Goal: Task Accomplishment & Management: Manage account settings

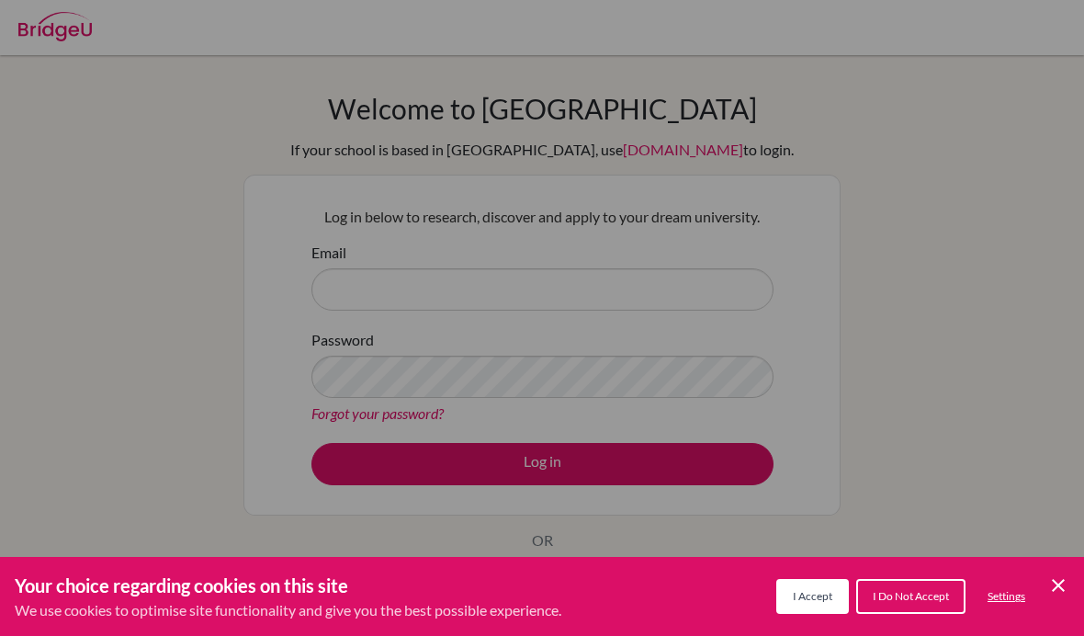
click at [798, 602] on span "I Accept" at bounding box center [813, 596] width 40 height 14
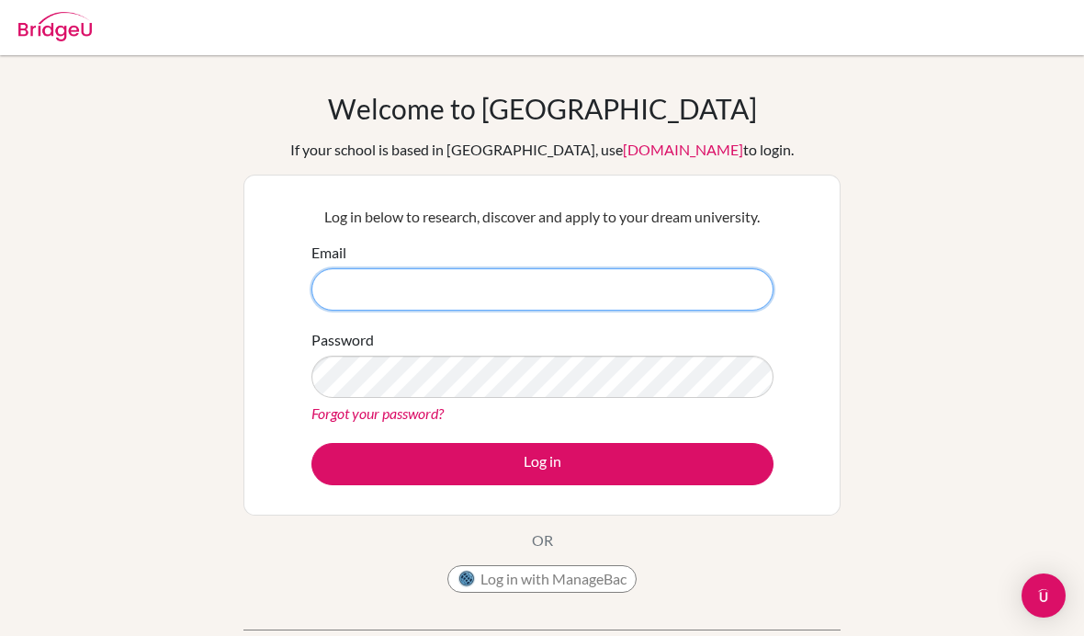
click at [539, 305] on input "Email" at bounding box center [542, 289] width 462 height 42
type input "[EMAIL_ADDRESS][DOMAIN_NAME]"
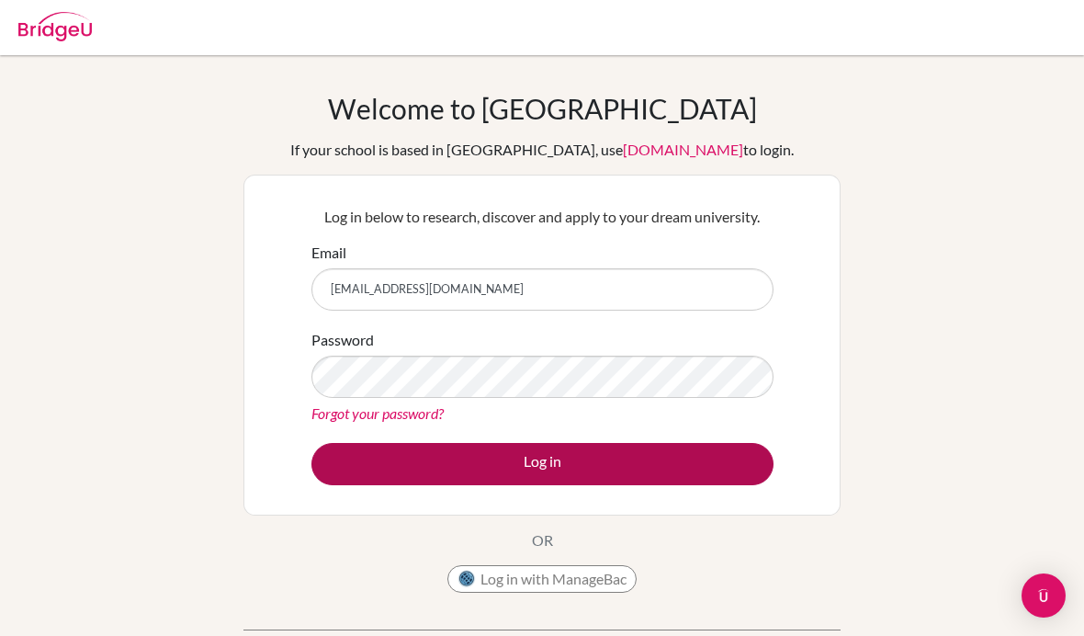
click at [553, 469] on button "Log in" at bounding box center [542, 464] width 462 height 42
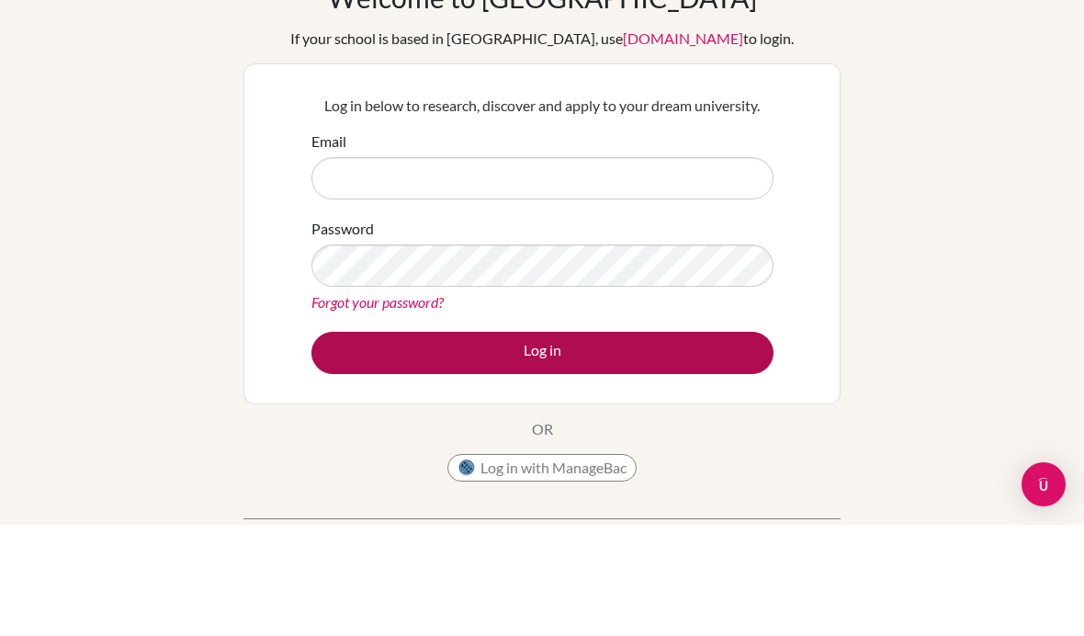
scroll to position [42, 0]
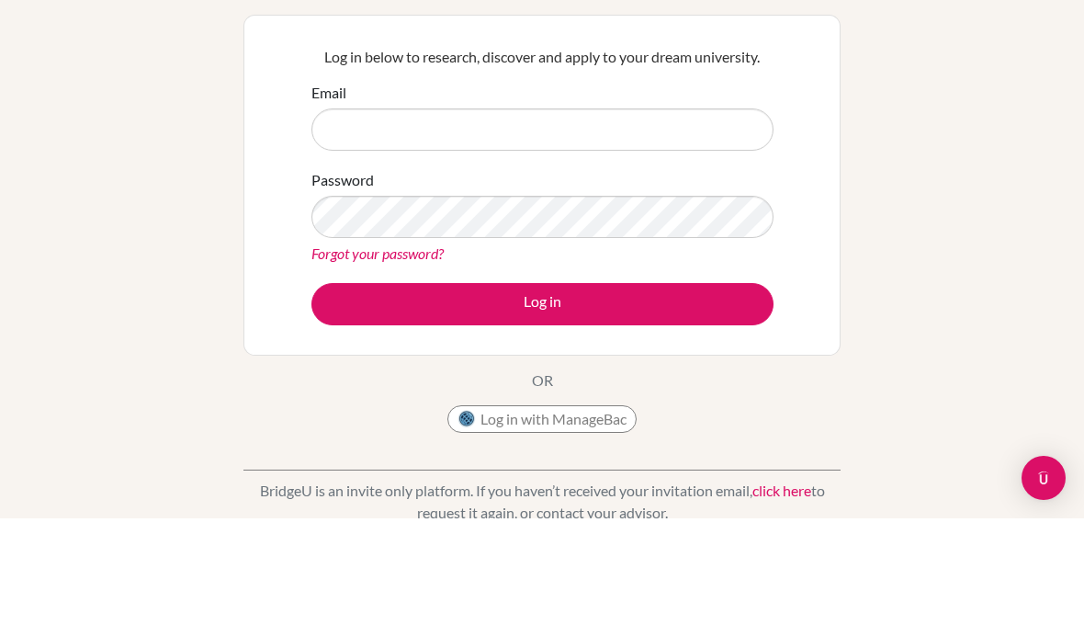
click at [497, 523] on button "Log in with ManageBac" at bounding box center [541, 537] width 189 height 28
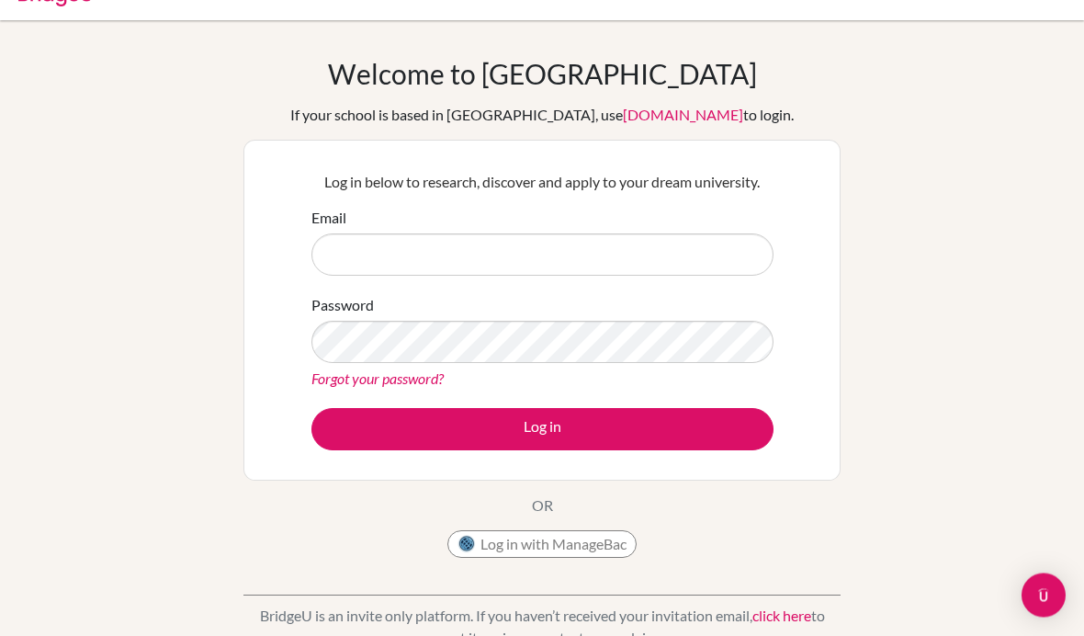
scroll to position [35, 0]
click at [780, 614] on link "click here" at bounding box center [781, 614] width 59 height 17
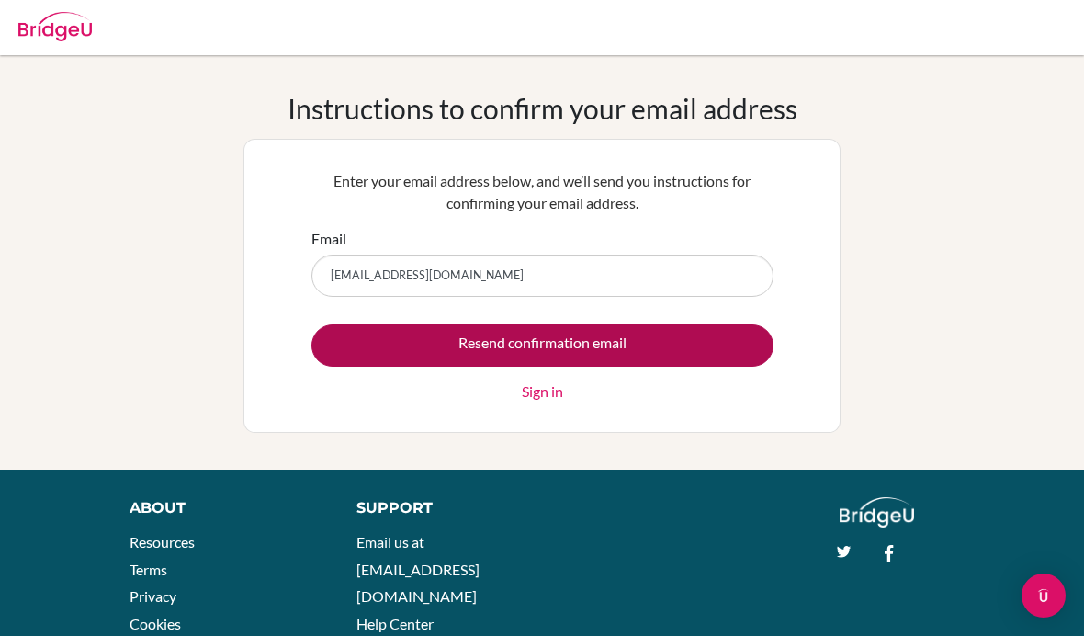
type input "[EMAIL_ADDRESS][DOMAIN_NAME]"
click at [444, 345] on input "Resend confirmation email" at bounding box center [542, 345] width 462 height 42
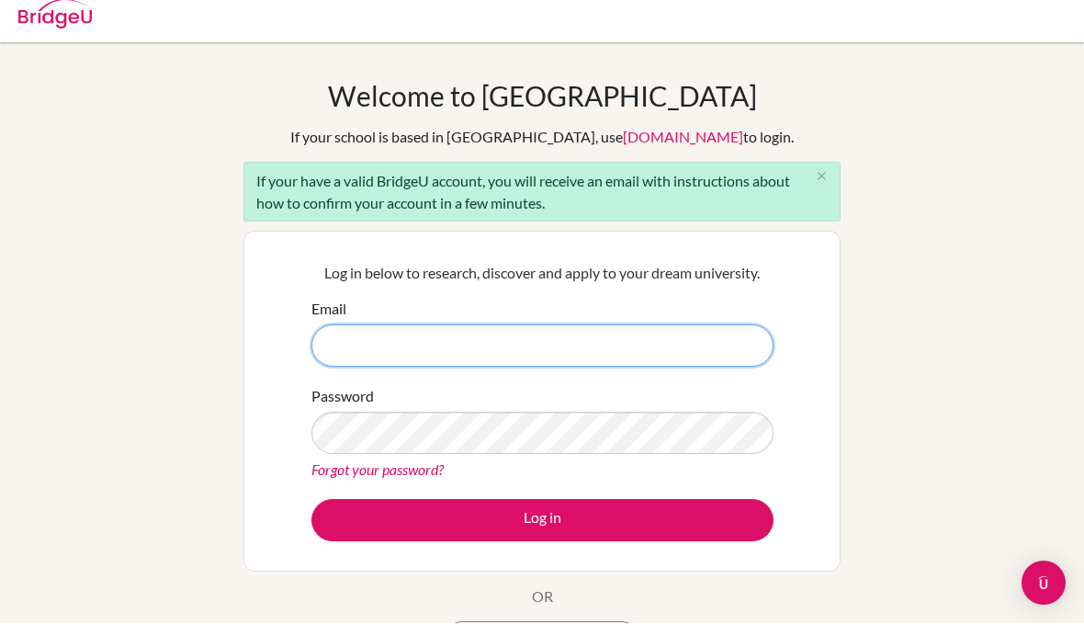
scroll to position [88, 0]
